Goal: Task Accomplishment & Management: Use online tool/utility

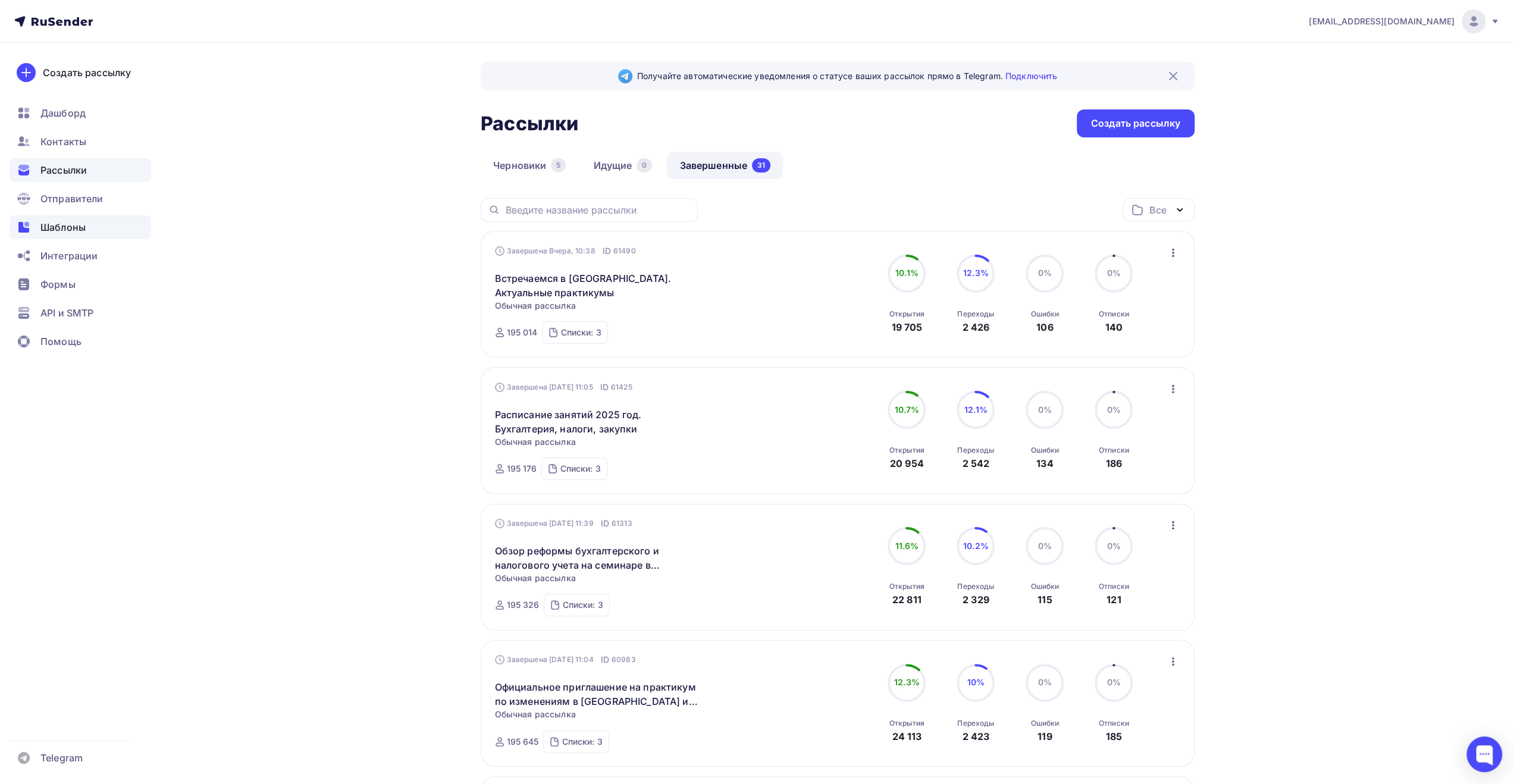
click at [77, 226] on span "Шаблоны" at bounding box center [63, 227] width 45 height 14
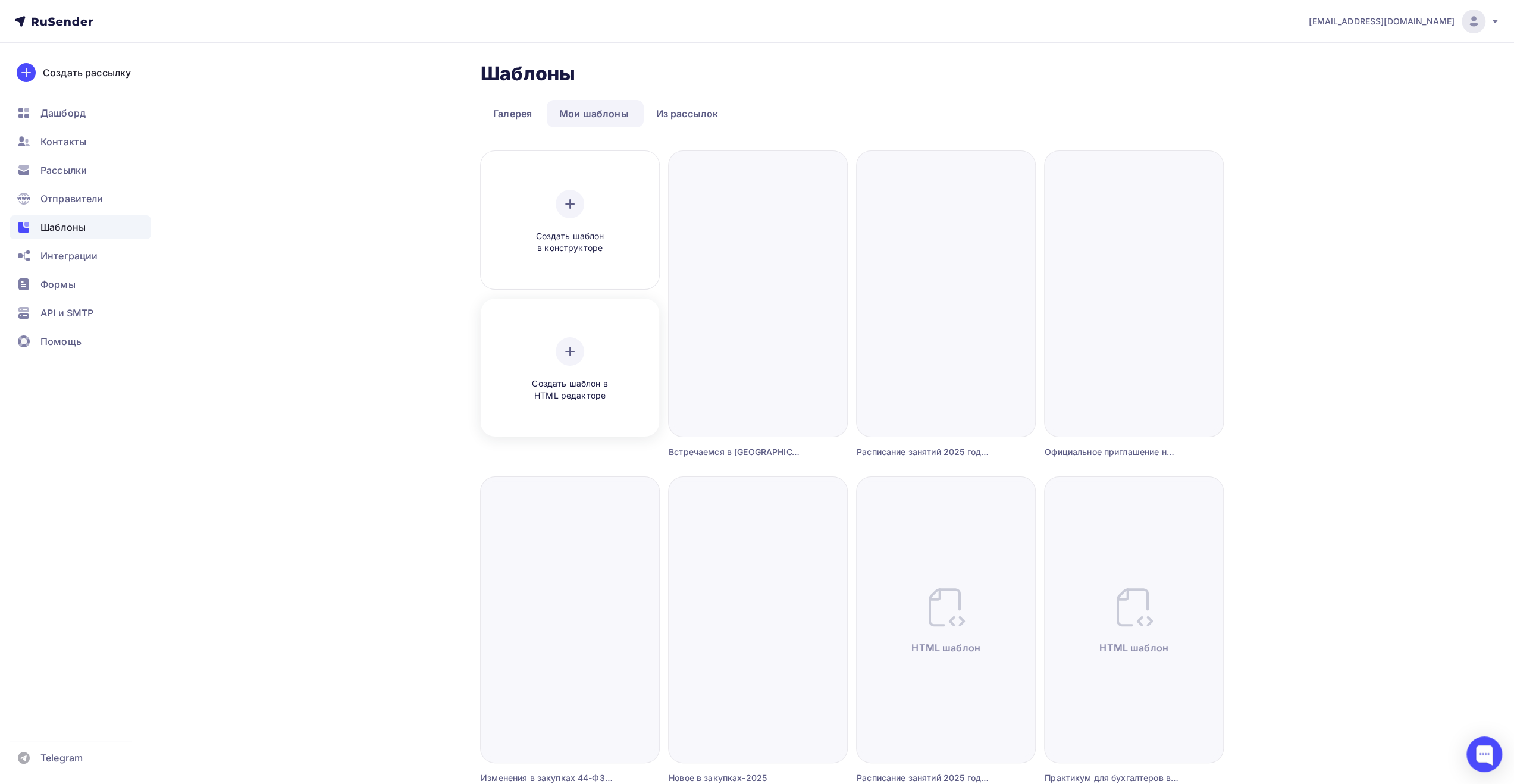
click at [540, 370] on div "Создать шаблон в HTML редакторе" at bounding box center [569, 370] width 113 height 65
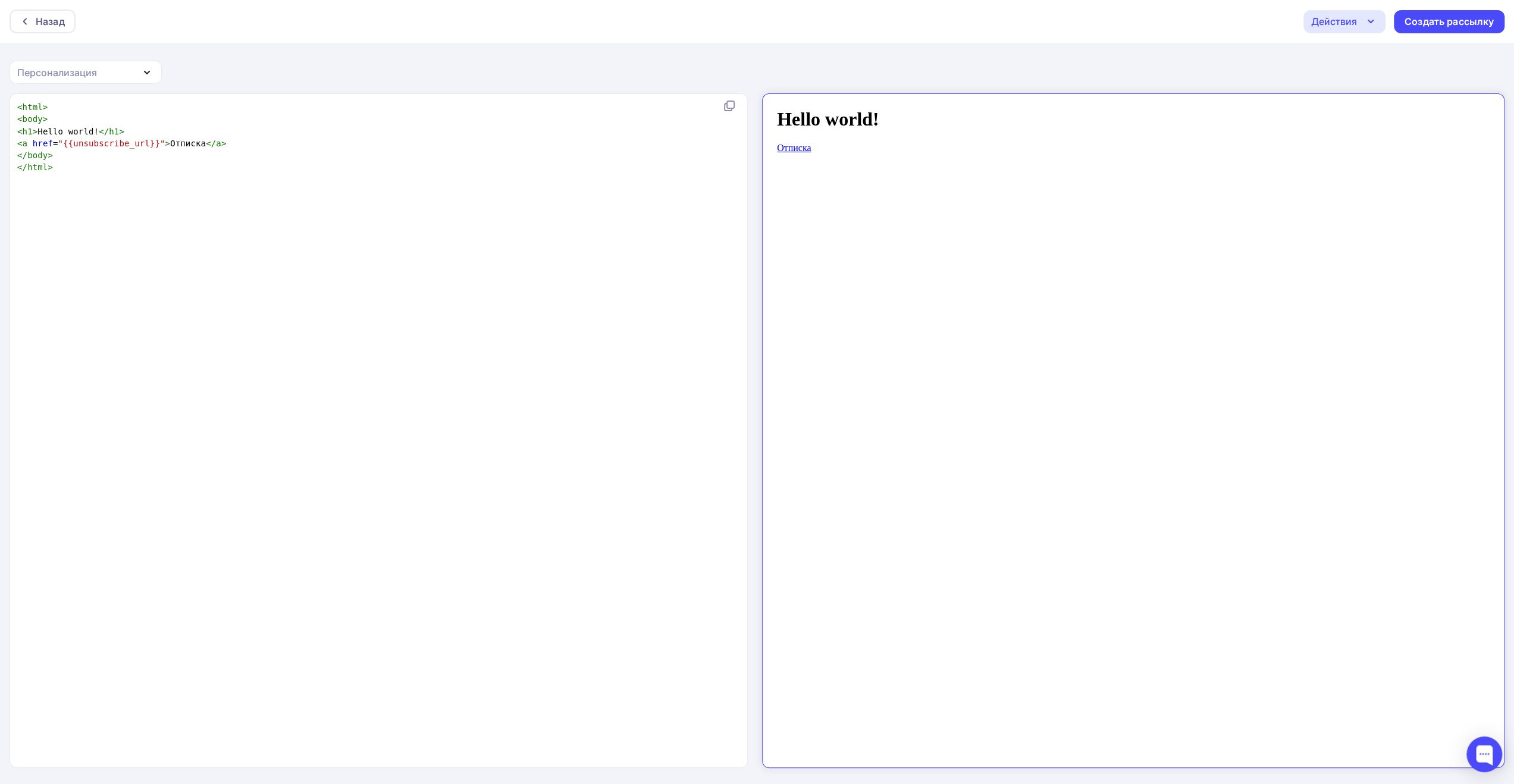
click at [526, 193] on div "xxxxxxxxxx < html > < body > < h1 > Hello world! </ h1 > < a href = "{{unsubscr…" at bounding box center [391, 446] width 752 height 694
click at [166, 151] on pre "</ body >" at bounding box center [377, 155] width 723 height 12
type textarea "<html> <body> <h1>Hello world!</h1> <a href="{{unsubscribe_url}}">Отписка</a> <…"
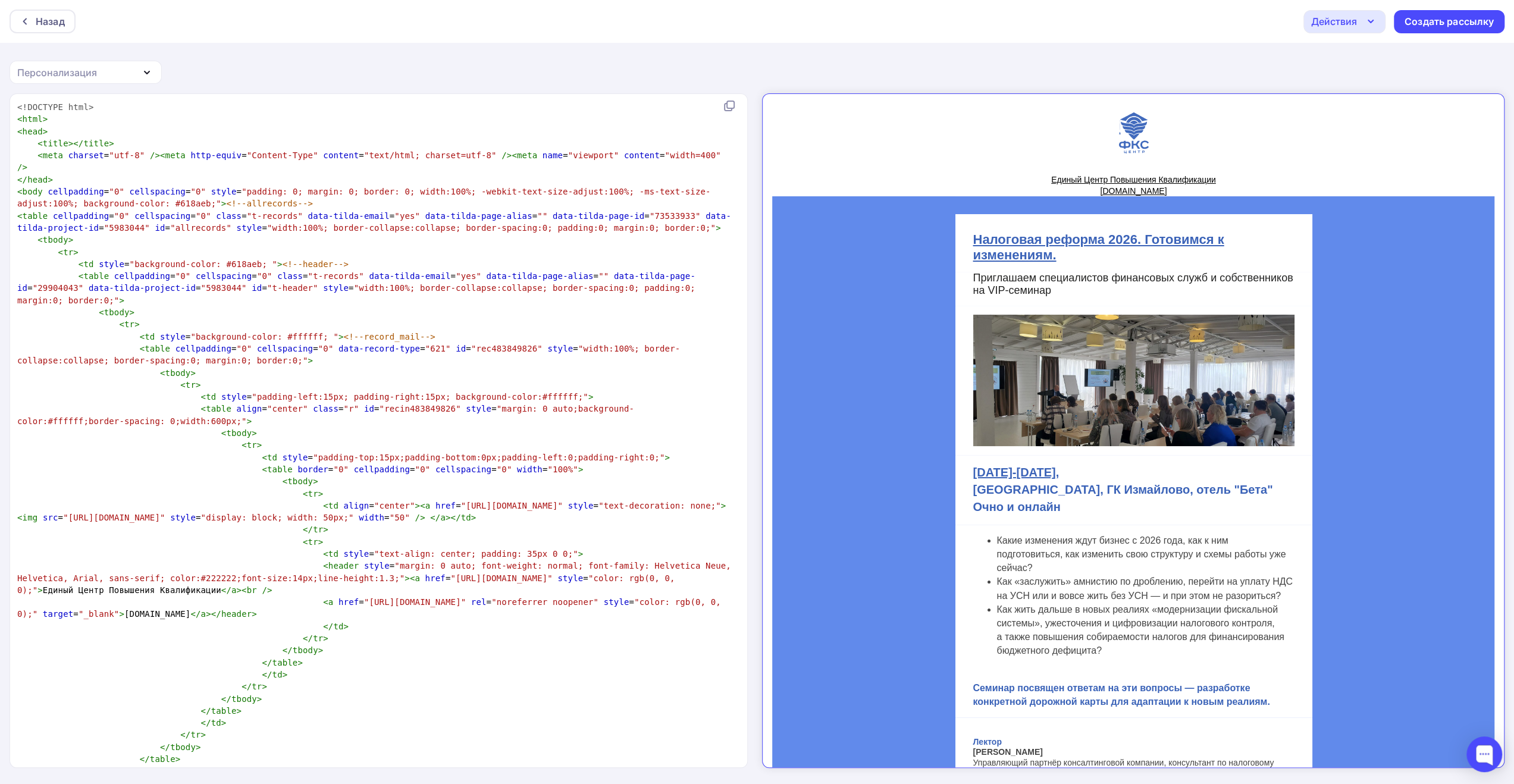
scroll to position [4955, 0]
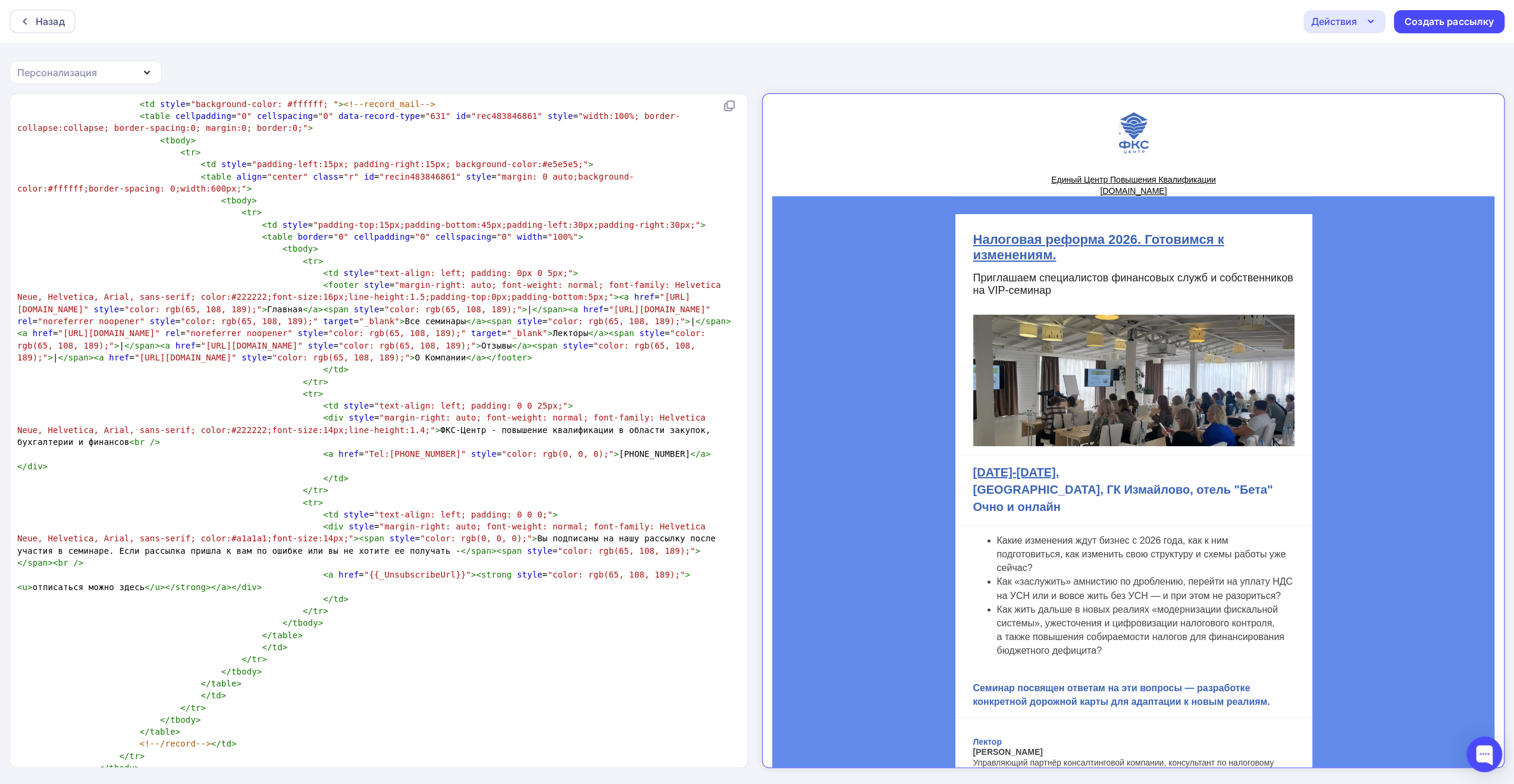
click at [224, 702] on pre "</ tr >" at bounding box center [377, 708] width 723 height 12
click at [431, 570] on span ""{{_UnsubscribeUrl}}"" at bounding box center [417, 575] width 107 height 10
type textarea "href="{{_UnsubscribeUrl}}""
click at [338, 570] on span "href" at bounding box center [348, 575] width 20 height 10
click at [1350, 22] on div "Действия" at bounding box center [1334, 21] width 46 height 14
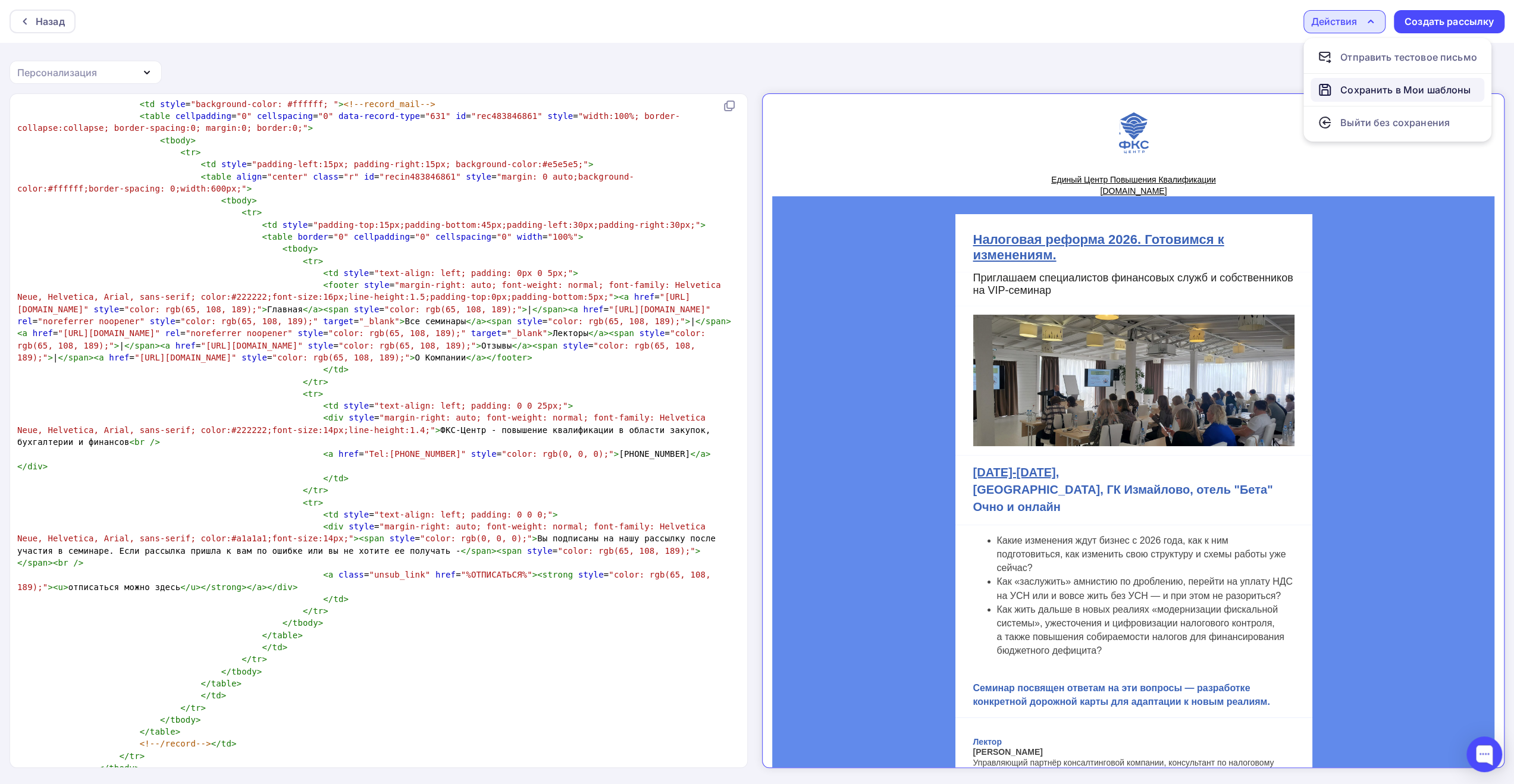
click at [1364, 94] on div "Сохранить в Мои шаблоны" at bounding box center [1406, 89] width 131 height 14
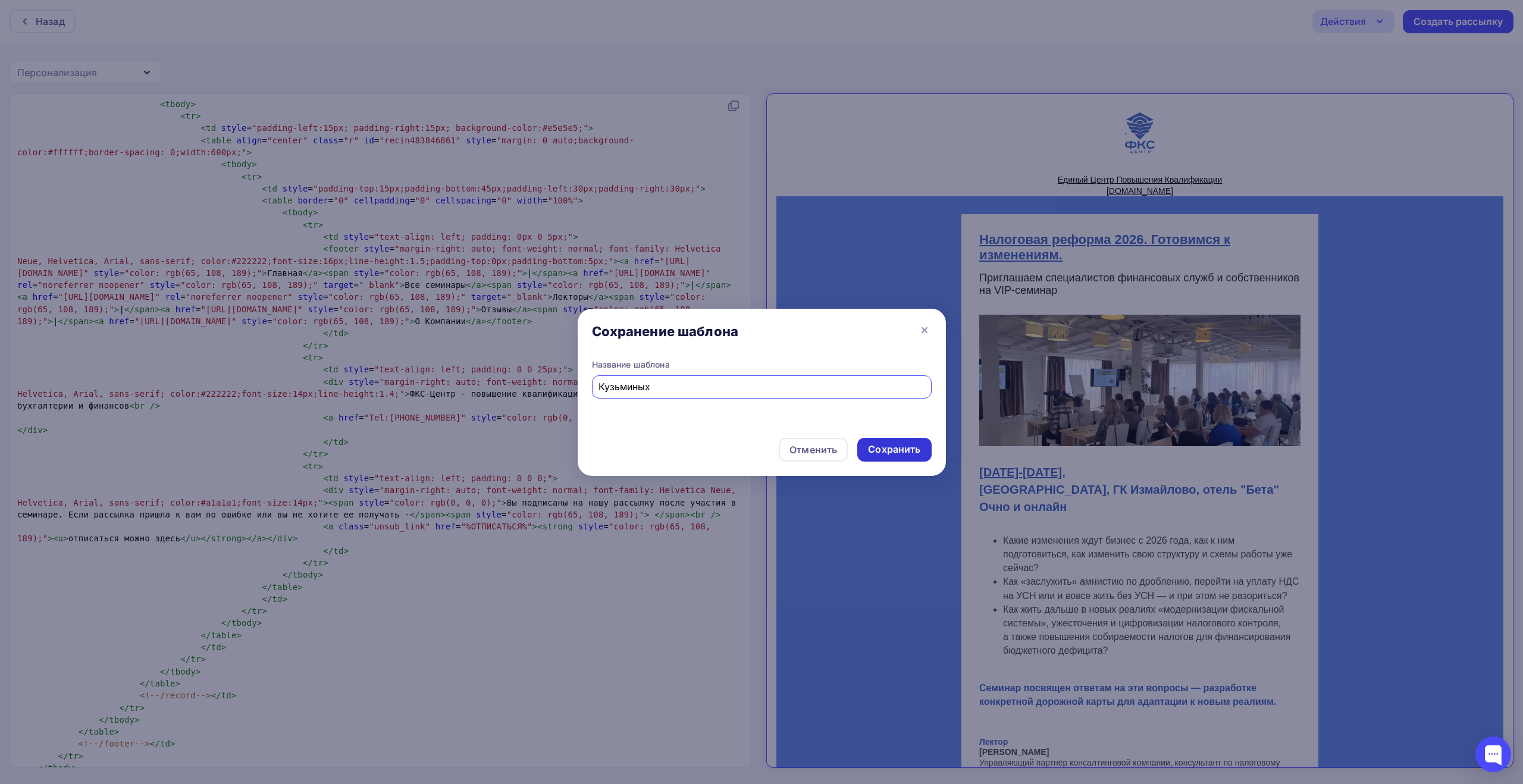
type input "Кузьминых"
click at [911, 451] on div "Сохранить" at bounding box center [894, 449] width 53 height 14
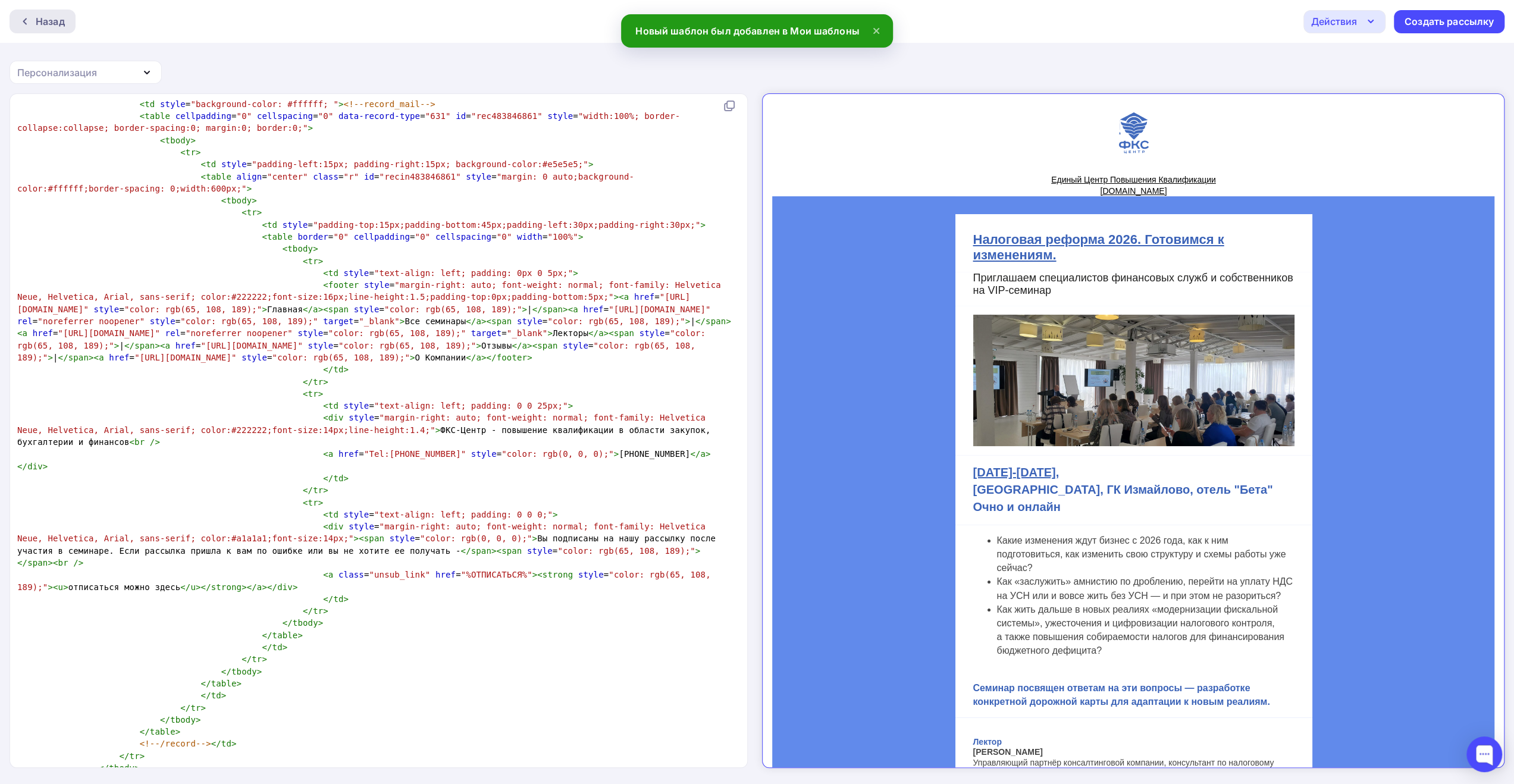
click at [47, 22] on div "Назад" at bounding box center [50, 21] width 29 height 14
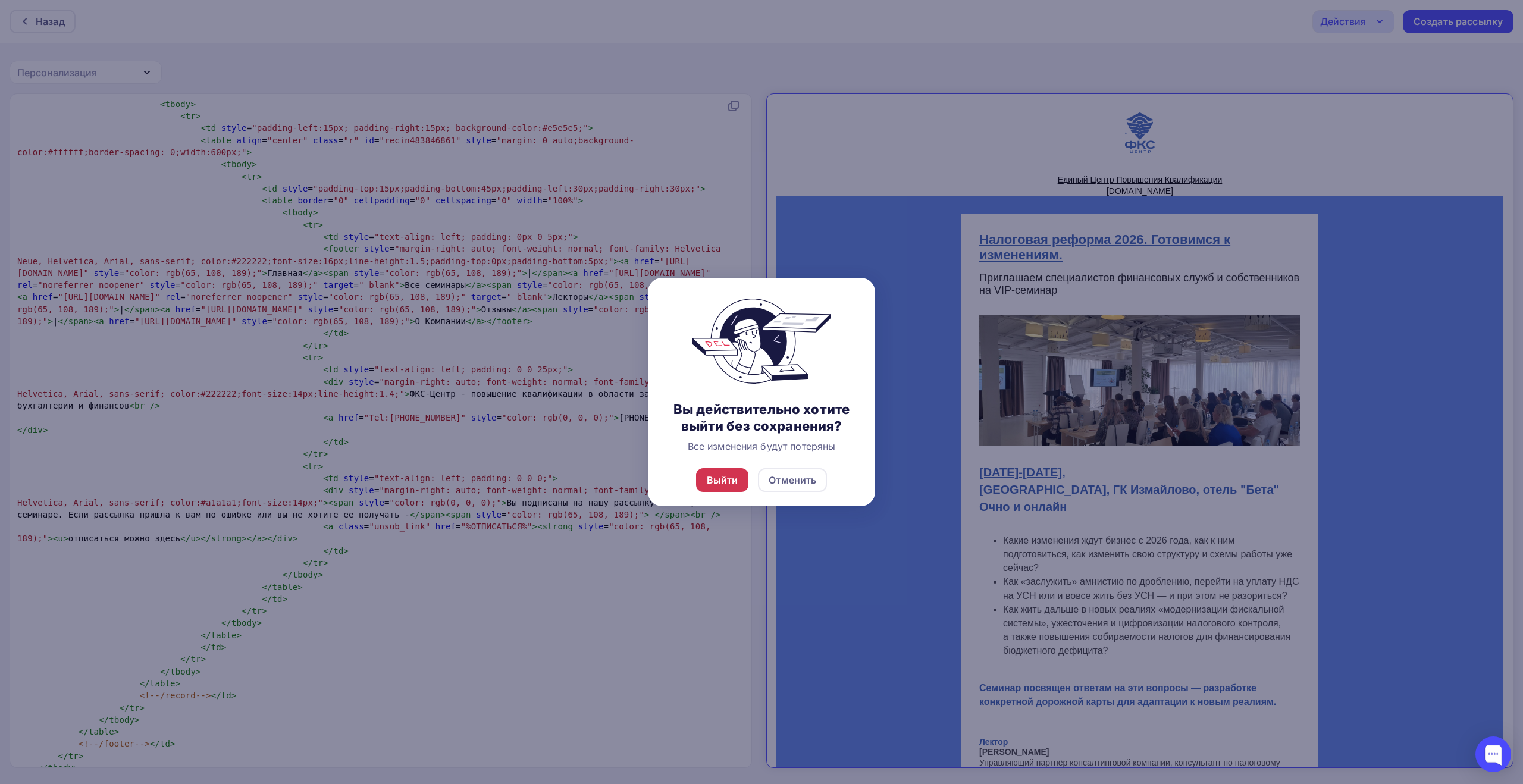
click at [713, 482] on div "Выйти" at bounding box center [722, 480] width 32 height 14
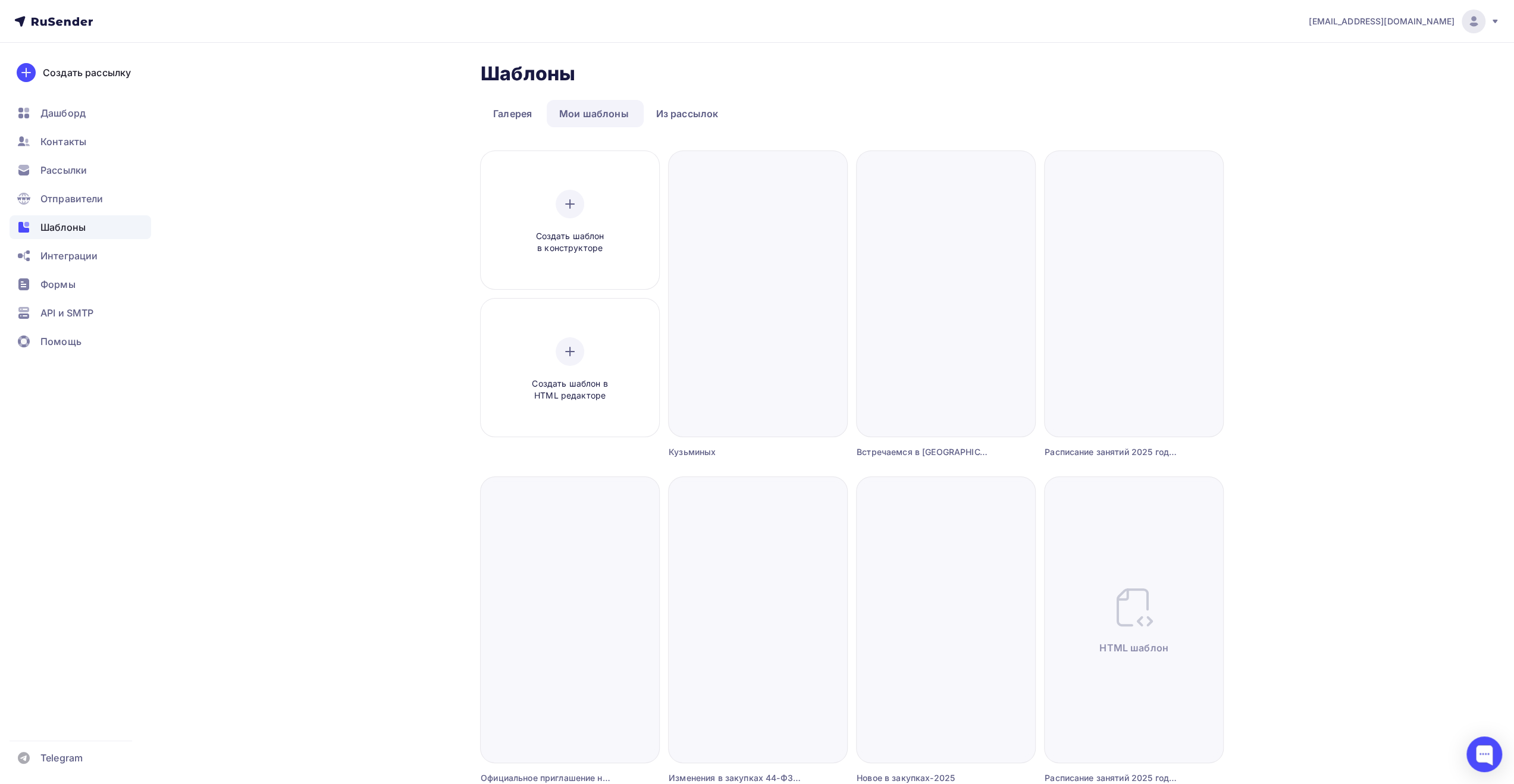
drag, startPoint x: 1488, startPoint y: 25, endPoint x: 1479, endPoint y: 36, distance: 14.2
click at [1488, 25] on div "[EMAIL_ADDRESS][DOMAIN_NAME]" at bounding box center [1404, 22] width 191 height 24
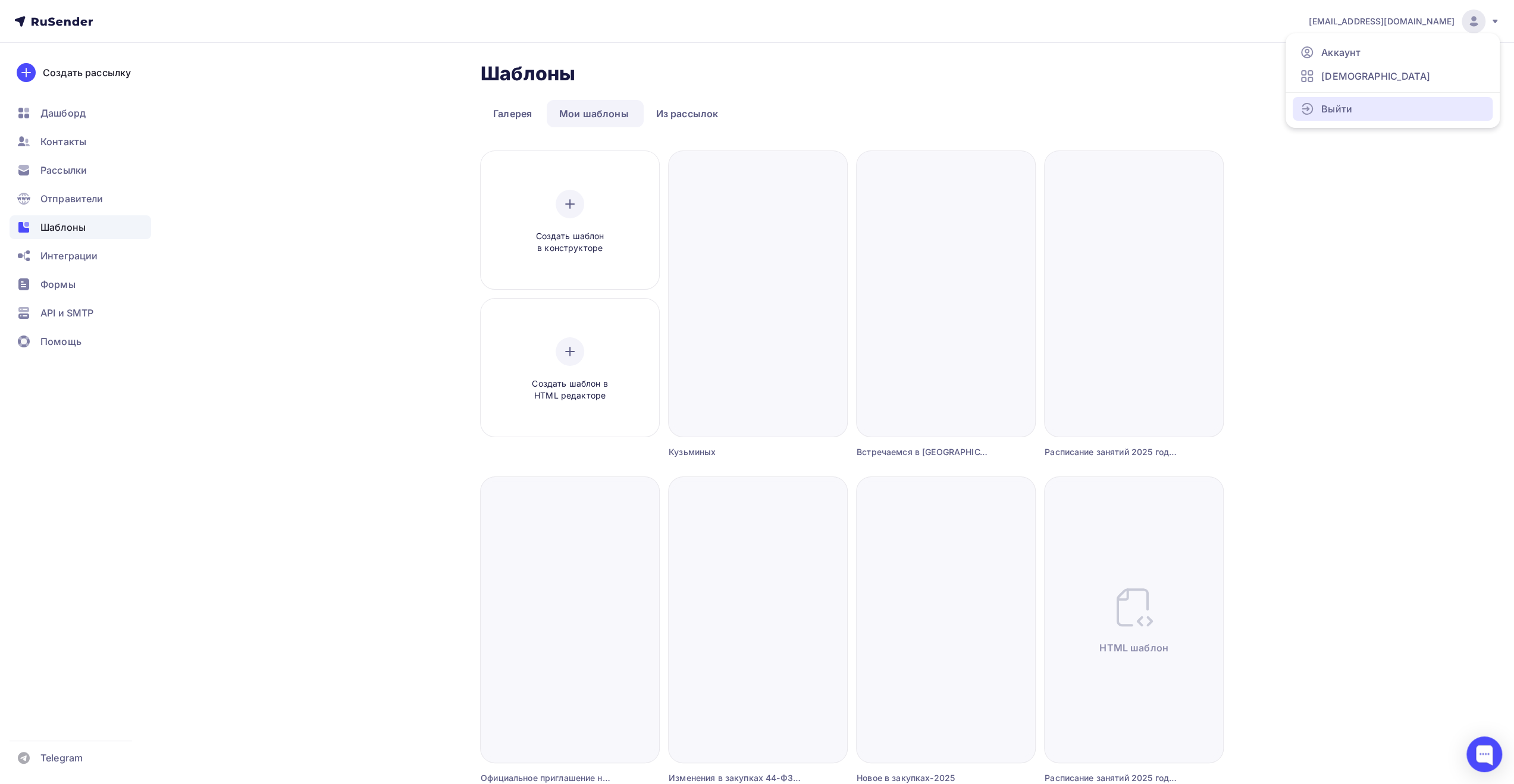
click at [1332, 111] on span "Выйти" at bounding box center [1337, 109] width 31 height 14
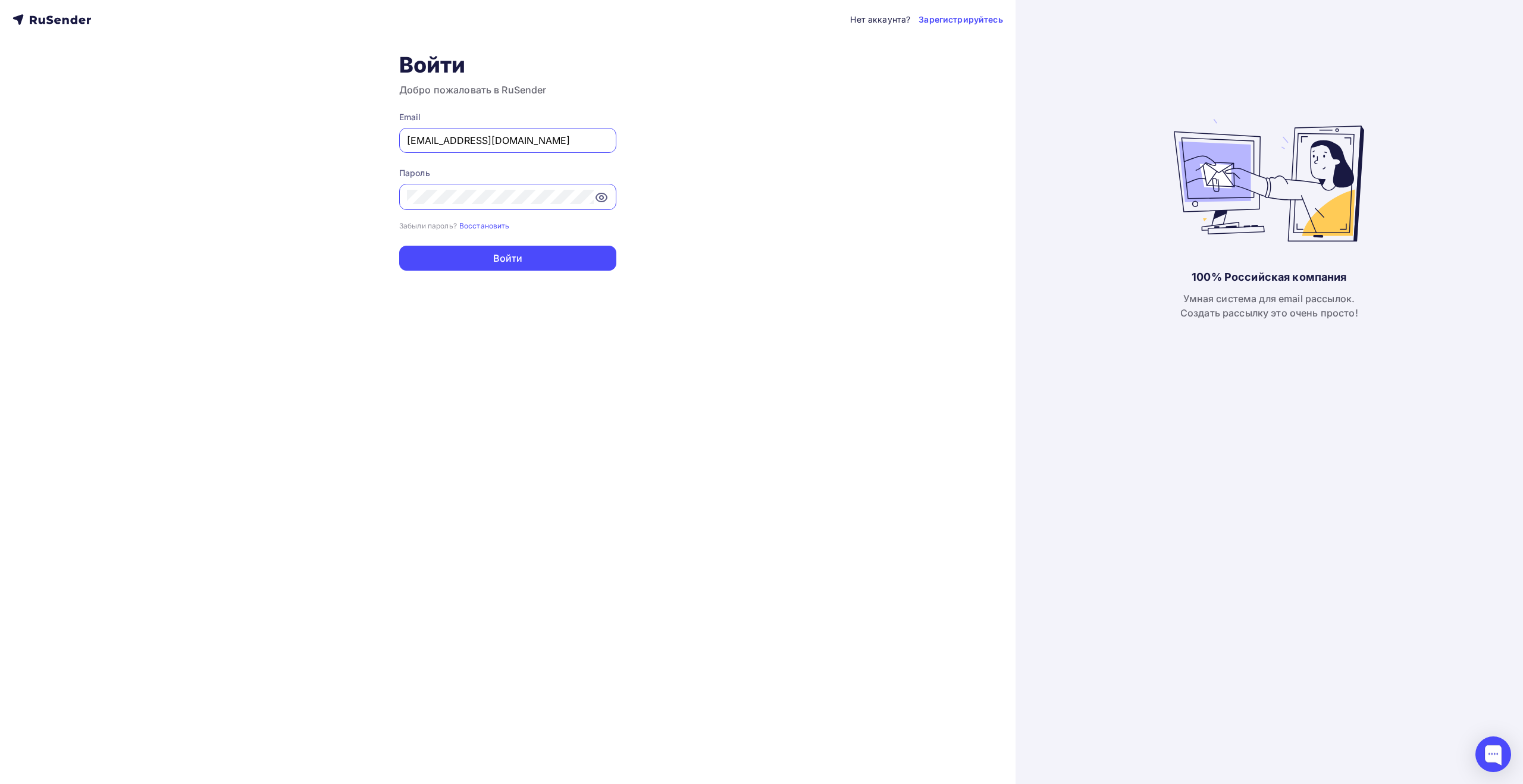
click at [572, 143] on input "[EMAIL_ADDRESS][DOMAIN_NAME]" at bounding box center [507, 140] width 202 height 14
type input "[EMAIL_ADDRESS][DOMAIN_NAME]"
click at [518, 254] on button "Войти" at bounding box center [507, 258] width 217 height 25
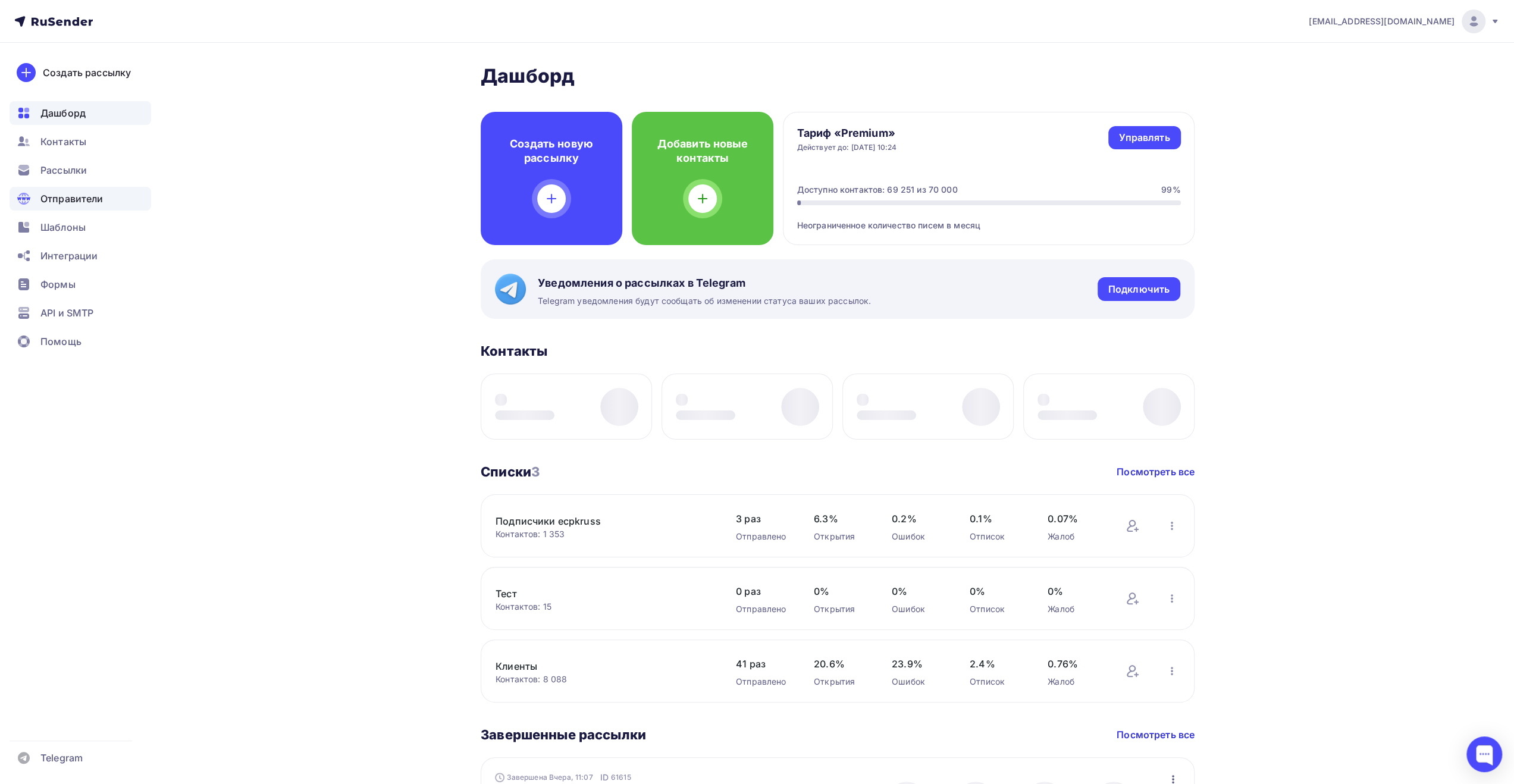
click at [89, 200] on span "Отправители" at bounding box center [72, 198] width 63 height 14
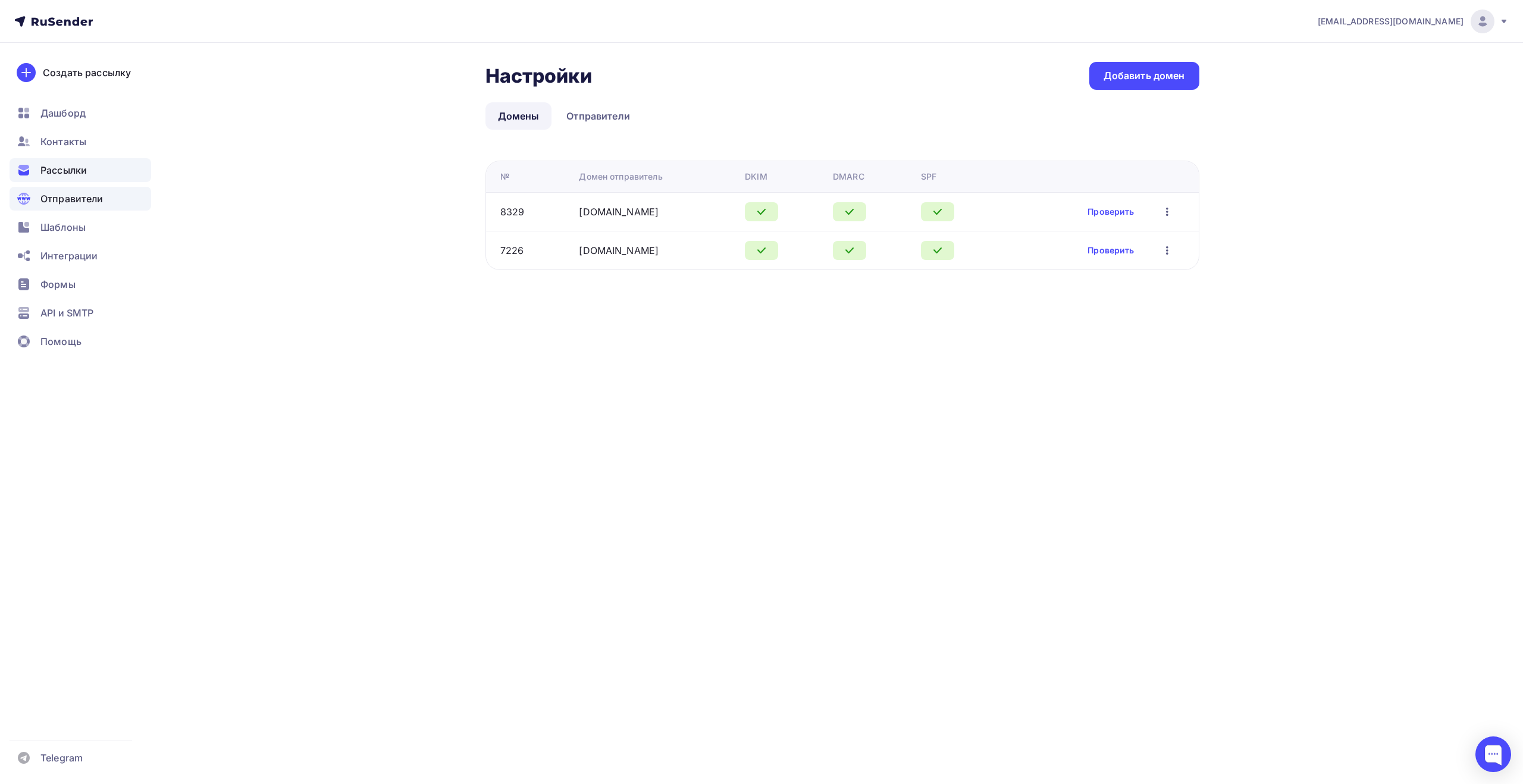
click at [82, 170] on span "Рассылки" at bounding box center [64, 170] width 47 height 14
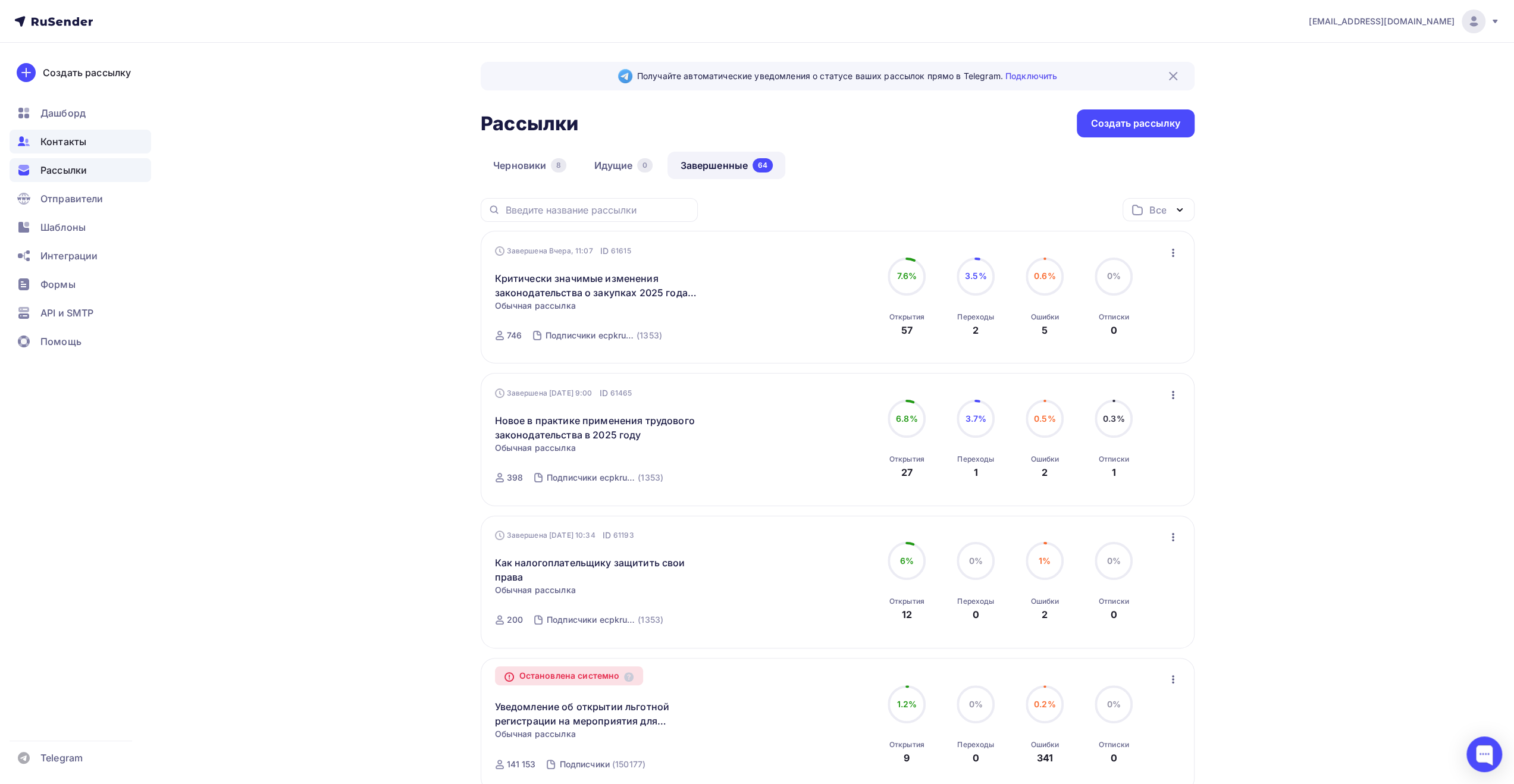
click at [88, 143] on div "Контакты" at bounding box center [80, 142] width 142 height 24
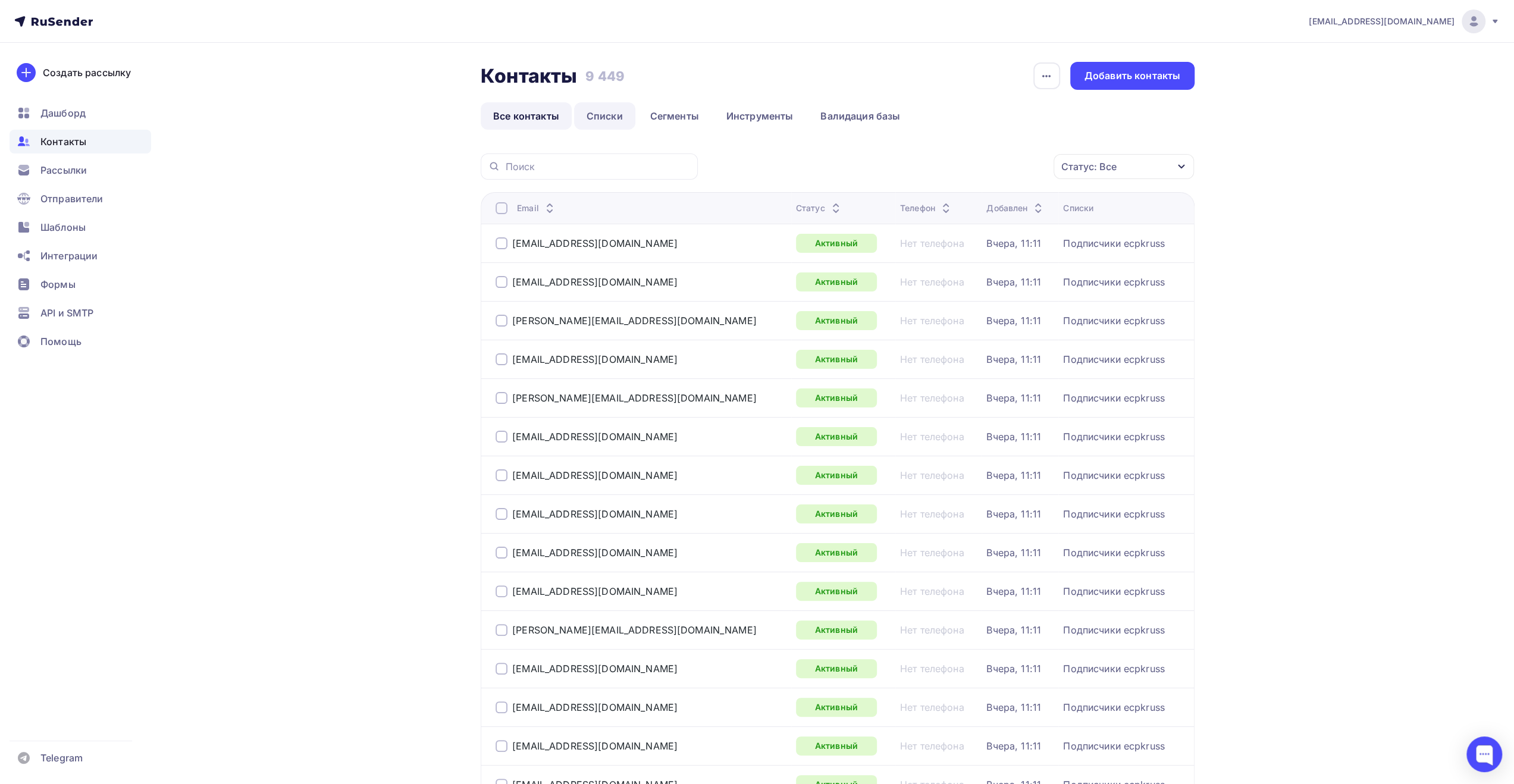
click at [607, 110] on link "Списки" at bounding box center [605, 116] width 62 height 27
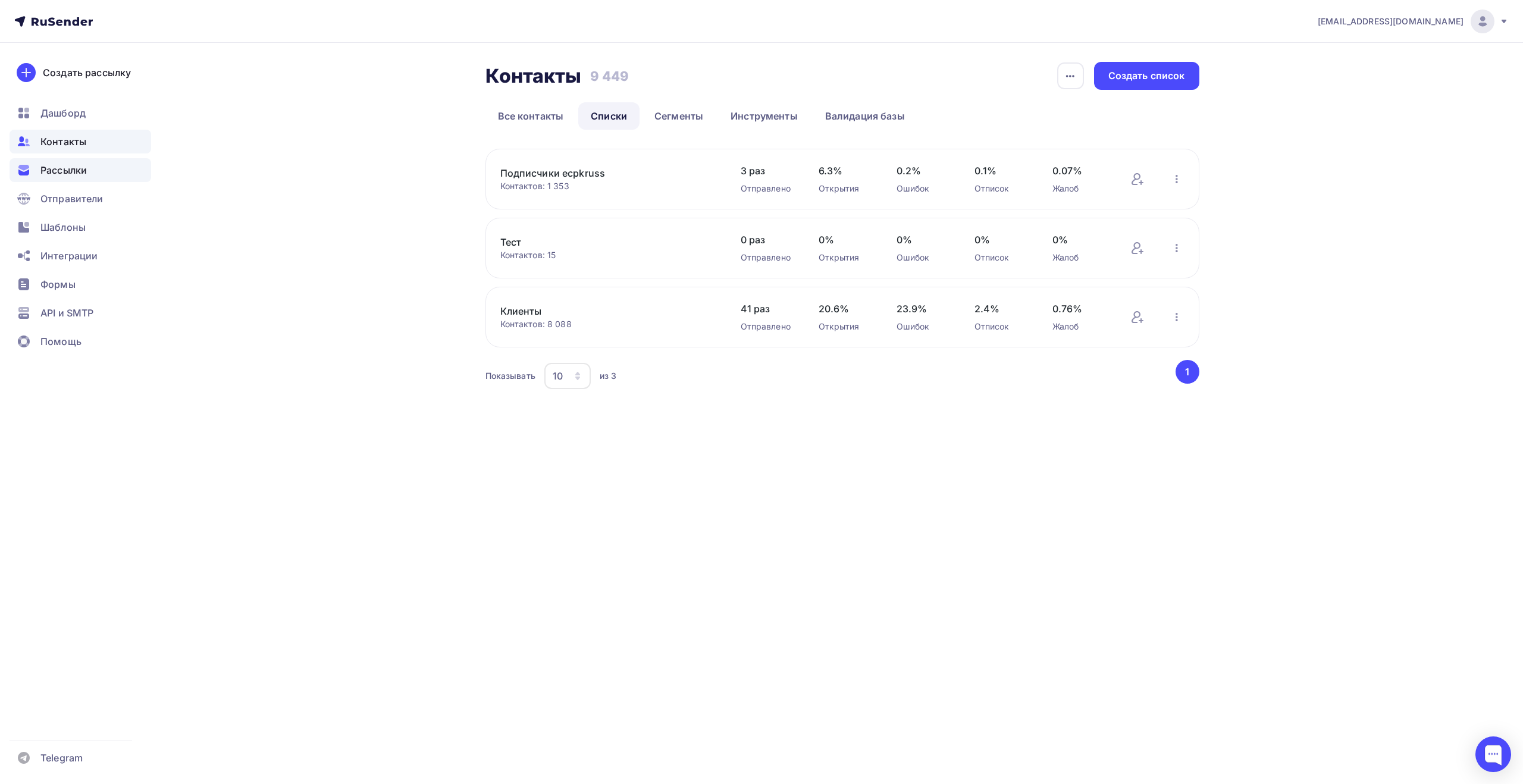
click at [89, 171] on div "Рассылки" at bounding box center [80, 170] width 142 height 24
